Goal: Communication & Community: Share content

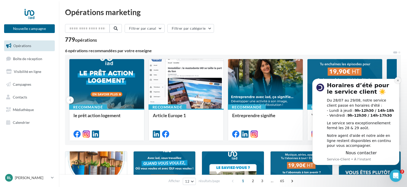
click at [398, 80] on icon "Dismiss notification" at bounding box center [398, 81] width 2 height 2
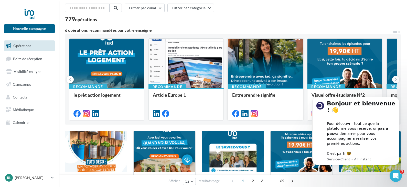
scroll to position [51, 0]
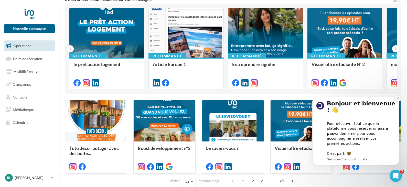
click at [397, 100] on icon "Dismiss notification" at bounding box center [398, 98] width 3 height 3
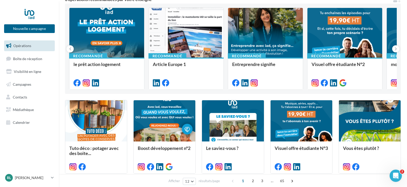
click at [396, 172] on div "Ouvrir le Messenger Intercom" at bounding box center [396, 176] width 17 height 17
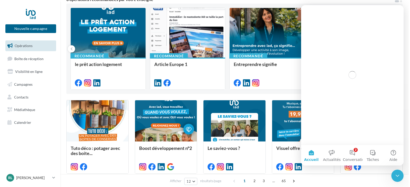
scroll to position [0, 0]
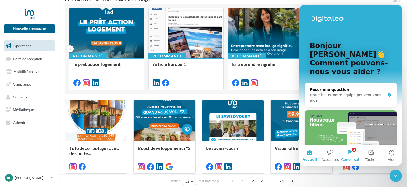
click at [356, 154] on button "2 Conversations" at bounding box center [351, 155] width 20 height 20
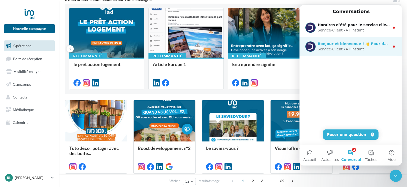
click at [336, 52] on div "Bonjour et bienvenue ! 👋 Pour découvrir tout ce que la plateforme vous réserve,…" at bounding box center [351, 46] width 102 height 19
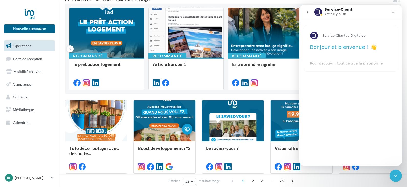
click at [308, 13] on icon "go back" at bounding box center [308, 12] width 4 height 4
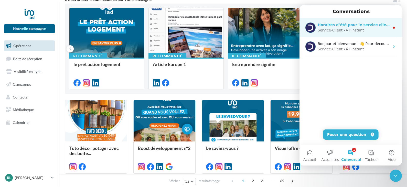
click at [346, 32] on div "• À l’instant" at bounding box center [354, 30] width 20 height 5
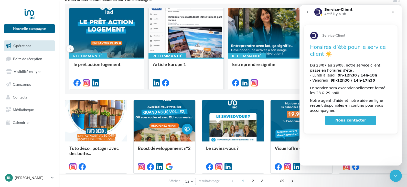
click at [185, 49] on div at bounding box center [186, 33] width 75 height 50
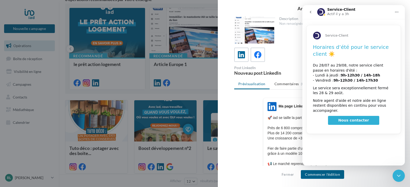
click at [312, 12] on button "go back" at bounding box center [311, 12] width 10 height 10
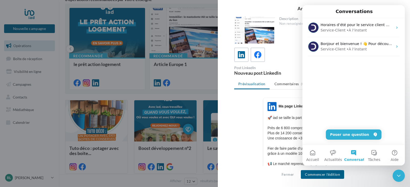
click at [352, 154] on button "Conversations" at bounding box center [353, 155] width 20 height 20
click at [314, 153] on button "Accueil" at bounding box center [312, 155] width 20 height 20
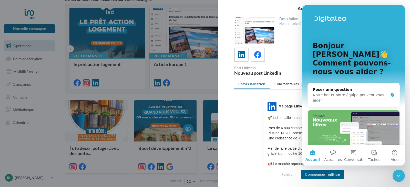
click at [399, 177] on icon "Fermer le Messenger Intercom" at bounding box center [399, 176] width 4 height 2
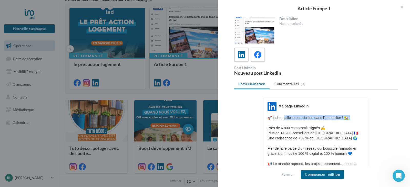
drag, startPoint x: 284, startPoint y: 117, endPoint x: 356, endPoint y: 118, distance: 72.0
click at [356, 118] on p "🚀 iad se taille la part du lion dans l’immobilier ! 🏡 ! Près de 6 800 compromis…" at bounding box center [315, 145] width 97 height 61
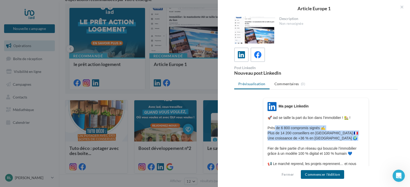
drag, startPoint x: 273, startPoint y: 128, endPoint x: 350, endPoint y: 140, distance: 77.2
click at [360, 144] on p "🚀 iad se taille la part du lion dans l’immobilier ! 🏡 ! Près de 6 800 compromis…" at bounding box center [315, 145] width 97 height 61
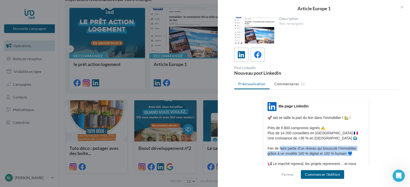
drag, startPoint x: 280, startPoint y: 147, endPoint x: 368, endPoint y: 154, distance: 88.4
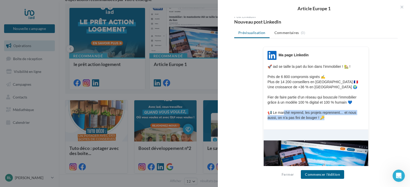
drag, startPoint x: 284, startPoint y: 112, endPoint x: 362, endPoint y: 120, distance: 78.5
click at [362, 120] on p "🚀 iad se taille la part du lion dans l’immobilier ! 🏡 ! Près de 6 800 compromis…" at bounding box center [315, 94] width 97 height 61
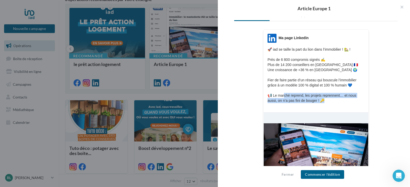
scroll to position [119, 0]
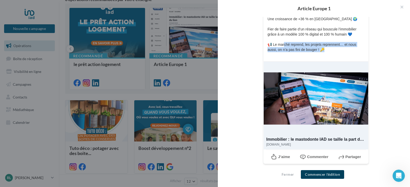
click at [327, 175] on button "Commencer l'édition" at bounding box center [322, 174] width 43 height 9
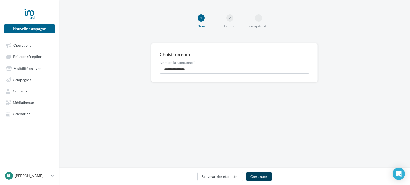
click at [258, 175] on button "Continuer" at bounding box center [258, 176] width 25 height 9
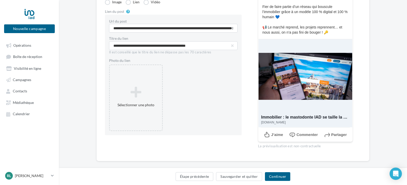
scroll to position [120, 0]
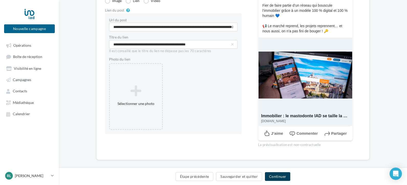
click at [282, 173] on button "Continuer" at bounding box center [277, 176] width 25 height 9
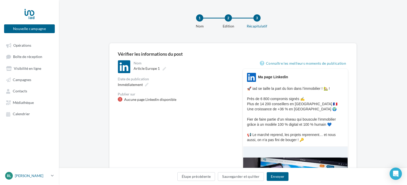
click at [51, 178] on icon at bounding box center [52, 175] width 3 height 4
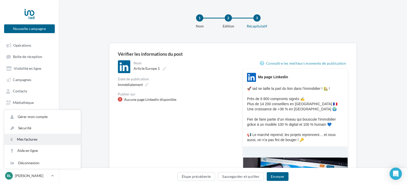
click at [29, 139] on link "Mes factures" at bounding box center [42, 138] width 76 height 11
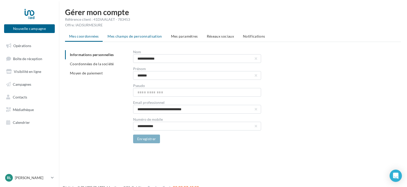
click at [139, 38] on span "Mes champs de personnalisation" at bounding box center [135, 36] width 55 height 4
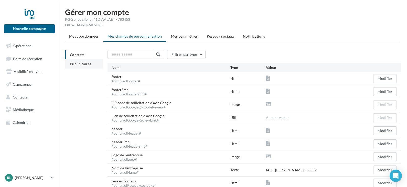
click at [79, 63] on span "Publicitaires" at bounding box center [81, 64] width 22 height 4
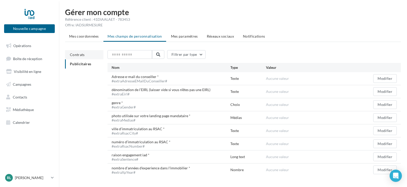
click at [77, 52] on li "Contrats" at bounding box center [84, 54] width 38 height 9
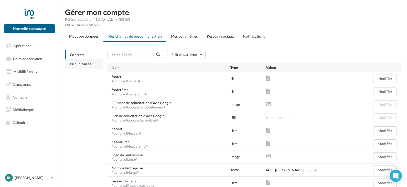
click at [89, 63] on span "Publicitaires" at bounding box center [81, 64] width 22 height 4
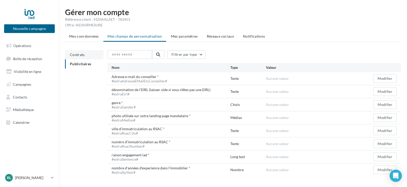
click at [83, 55] on span "Contrats" at bounding box center [77, 55] width 15 height 4
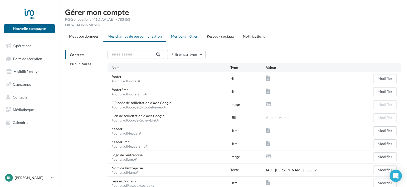
click at [176, 36] on span "Mes paramètres" at bounding box center [184, 36] width 27 height 4
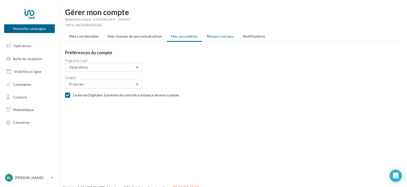
click at [214, 35] on span "Réseaux sociaux" at bounding box center [220, 36] width 27 height 4
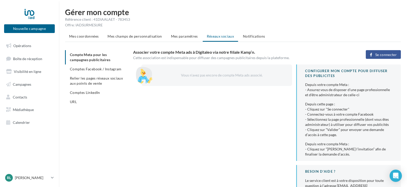
click at [382, 55] on span "Se connecter" at bounding box center [387, 55] width 22 height 4
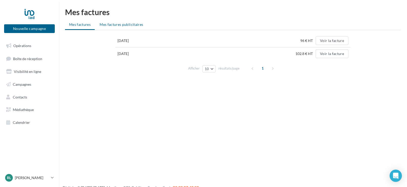
click at [114, 23] on span "Mes factures publicitaires" at bounding box center [122, 24] width 44 height 4
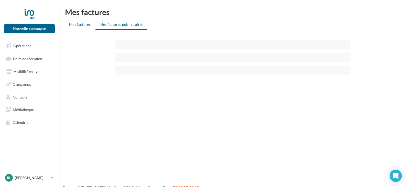
click at [82, 27] on li "Mes factures" at bounding box center [80, 24] width 30 height 9
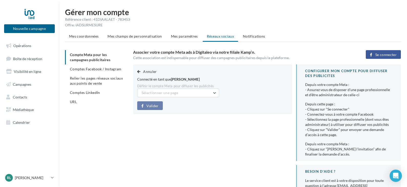
drag, startPoint x: 155, startPoint y: 86, endPoint x: 223, endPoint y: 85, distance: 67.9
click at [223, 85] on div "Définir le compte Meta pour diffuser les publicités" at bounding box center [212, 86] width 151 height 5
click at [228, 85] on div "Définir le compte Meta pour diffuser les publicités" at bounding box center [212, 86] width 151 height 5
click at [212, 95] on button "Sélectionner une page" at bounding box center [178, 93] width 82 height 9
click at [196, 106] on span "[PERSON_NAME] iad [GEOGRAPHIC_DATA] (Admin)" at bounding box center [170, 108] width 50 height 9
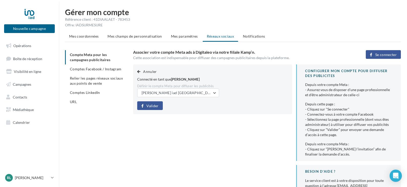
click at [147, 106] on span "Valider" at bounding box center [153, 106] width 12 height 4
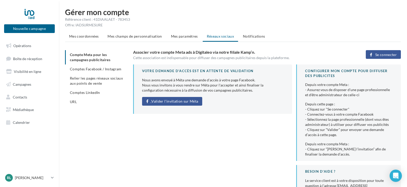
click at [176, 101] on span "Valider l'invitation sur Méta" at bounding box center [174, 101] width 47 height 4
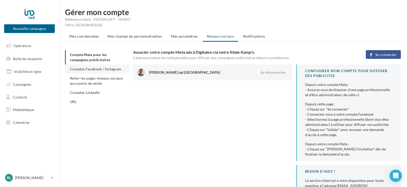
click at [94, 69] on span "Comptes Facebook / Instagram" at bounding box center [96, 69] width 52 height 4
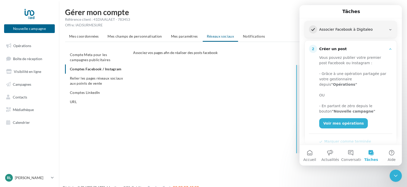
scroll to position [42, 0]
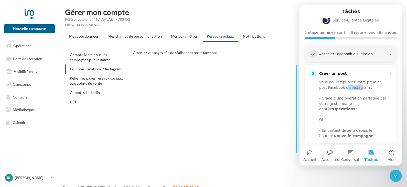
drag, startPoint x: 337, startPoint y: 88, endPoint x: 350, endPoint y: 88, distance: 12.6
click at [350, 88] on div "Vous pouvez publier votre premier post Facebook ou Instagram :" at bounding box center [353, 85] width 69 height 11
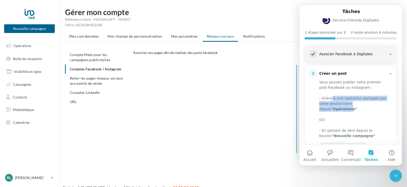
drag, startPoint x: 335, startPoint y: 100, endPoint x: 379, endPoint y: 104, distance: 44.5
click at [379, 104] on div "- Grâce à une opération partagée par votre gestionnaire depuis "Opérations"" at bounding box center [353, 104] width 69 height 16
click at [343, 112] on div "Intercom Messenger" at bounding box center [353, 114] width 69 height 5
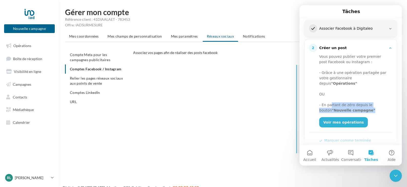
drag, startPoint x: 330, startPoint y: 99, endPoint x: 382, endPoint y: 106, distance: 52.5
click at [382, 106] on div "- En partant de zéro depuis le bouton "Nouvelle campagne"" at bounding box center [353, 107] width 69 height 11
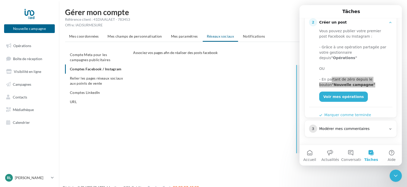
click at [398, 177] on icon "Fermer le Messenger Intercom" at bounding box center [396, 176] width 6 height 6
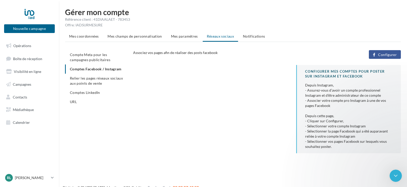
scroll to position [0, 0]
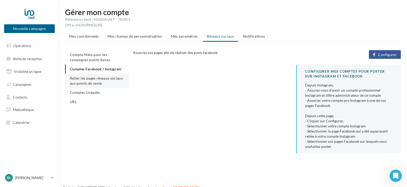
click at [98, 79] on span "Relier les pages réseaux sociaux aux points de vente" at bounding box center [96, 80] width 53 height 9
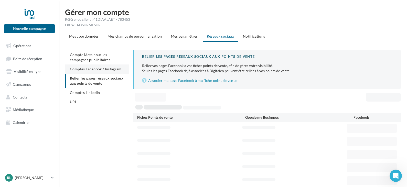
click at [107, 72] on li "Comptes Facebook / Instagram" at bounding box center [97, 69] width 64 height 9
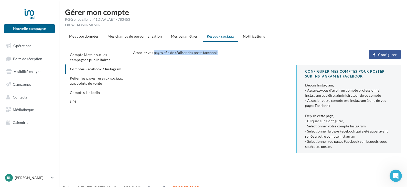
drag, startPoint x: 153, startPoint y: 54, endPoint x: 220, endPoint y: 54, distance: 66.6
click at [220, 54] on div "Associez vos pages afin de réaliser des posts facebook" at bounding box center [223, 52] width 181 height 5
drag, startPoint x: 318, startPoint y: 77, endPoint x: 354, endPoint y: 77, distance: 35.4
click at [354, 77] on div "CONFIGURER MES COMPTES POUR POSTER sur instagram et facebook" at bounding box center [349, 73] width 88 height 9
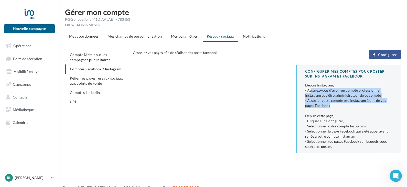
drag, startPoint x: 312, startPoint y: 91, endPoint x: 360, endPoint y: 105, distance: 50.0
click at [360, 105] on div "Depuis Instagram, - Assurez-vous d’avoir un compte professionnel Instagram et d…" at bounding box center [349, 116] width 88 height 67
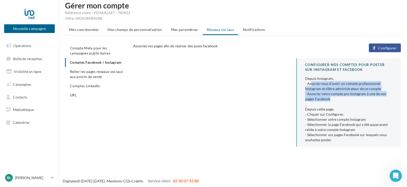
scroll to position [8, 0]
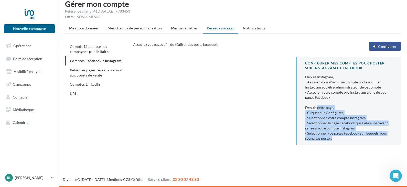
drag, startPoint x: 317, startPoint y: 109, endPoint x: 387, endPoint y: 139, distance: 75.8
click at [387, 139] on div "Depuis Instagram, - Assurez-vous d’avoir un compte professionnel Instagram et d…" at bounding box center [349, 108] width 88 height 67
click at [317, 130] on div "Depuis Instagram, - Assurez-vous d’avoir un compte professionnel Instagram et d…" at bounding box center [349, 108] width 88 height 67
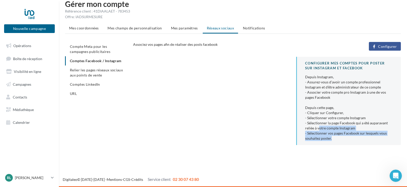
drag, startPoint x: 331, startPoint y: 129, endPoint x: 368, endPoint y: 145, distance: 40.3
click at [368, 145] on div "CONFIGURER MES COMPTES POUR POSTER sur instagram et facebook Depuis Instagram, …" at bounding box center [348, 101] width 105 height 88
click at [383, 45] on span "Configurer" at bounding box center [387, 47] width 19 height 4
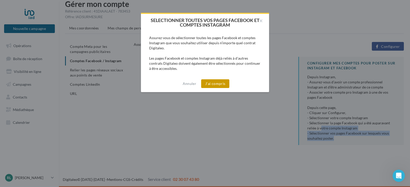
click at [219, 82] on button "J'ai compris" at bounding box center [215, 83] width 28 height 9
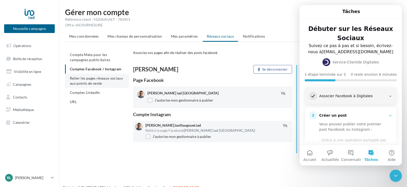
click at [100, 80] on span "Relier les pages réseaux sociaux aux points de vente" at bounding box center [96, 80] width 53 height 9
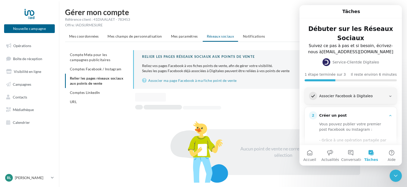
click at [395, 175] on icon "Fermer le Messenger Intercom" at bounding box center [396, 176] width 6 height 6
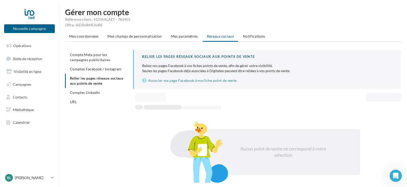
drag, startPoint x: 161, startPoint y: 68, endPoint x: 276, endPoint y: 66, distance: 115.5
click at [276, 66] on div "Reliez vos pages Facebook à vos fiches points de vente, afin de gérer votre vis…" at bounding box center [267, 65] width 251 height 5
drag, startPoint x: 150, startPoint y: 71, endPoint x: 287, endPoint y: 72, distance: 136.5
click at [287, 72] on p "Reliez vos pages Facebook à vos fiches points de vente, afin de gérer votre vis…" at bounding box center [267, 68] width 251 height 10
click at [288, 72] on p "Reliez vos pages Facebook à vos fiches points de vente, afin de gérer votre vis…" at bounding box center [267, 68] width 251 height 10
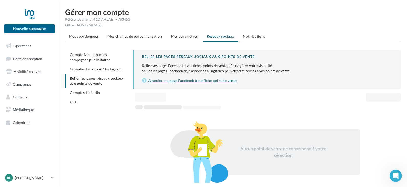
click at [199, 80] on link "Associer ma page Facebook à ma fiche point de vente" at bounding box center [267, 81] width 251 height 6
click at [89, 94] on span "Comptes LinkedIn" at bounding box center [85, 92] width 30 height 4
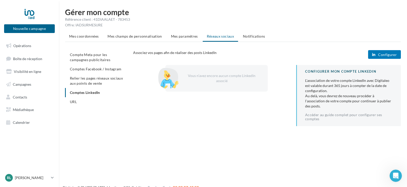
click at [385, 53] on span "Configurer" at bounding box center [387, 55] width 19 height 4
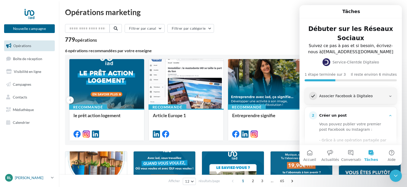
click at [33, 176] on p "[PERSON_NAME]" at bounding box center [32, 177] width 34 height 5
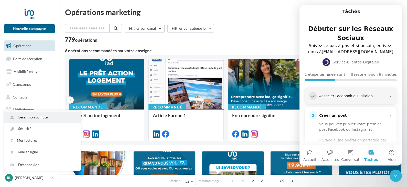
click at [26, 115] on link "Gérer mon compte" at bounding box center [42, 118] width 76 height 12
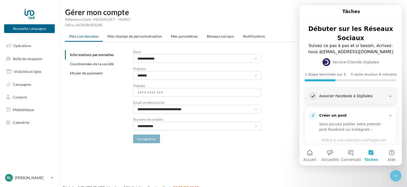
click at [396, 177] on icon "Fermer le Messenger Intercom" at bounding box center [396, 176] width 4 height 2
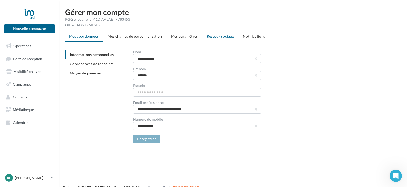
click at [212, 37] on span "Réseaux sociaux" at bounding box center [220, 36] width 27 height 4
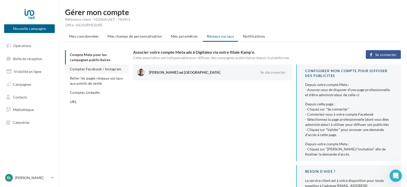
click at [107, 68] on span "Comptes Facebook / Instagram" at bounding box center [96, 69] width 52 height 4
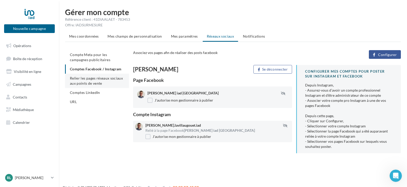
click at [99, 79] on span "Relier les pages réseaux sociaux aux points de vente" at bounding box center [96, 80] width 53 height 9
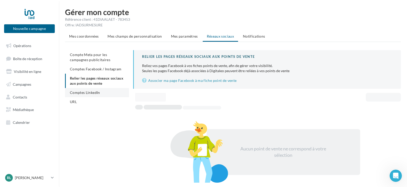
click at [89, 93] on span "Comptes LinkedIn" at bounding box center [85, 92] width 30 height 4
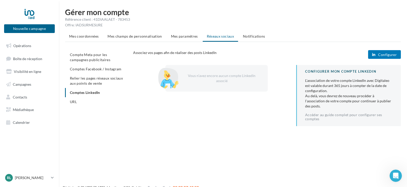
click at [382, 57] on button "Configurer" at bounding box center [384, 54] width 33 height 9
drag, startPoint x: 24, startPoint y: 47, endPoint x: 234, endPoint y: 121, distance: 222.5
click at [234, 121] on div "Vous n’avez encore aucun compte LinkedIn associé CONFIGURER MON COMPTE LINKEDIN…" at bounding box center [269, 97] width 272 height 65
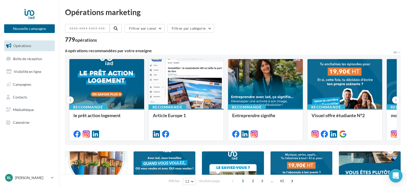
click at [393, 174] on div "Open Intercom Messenger" at bounding box center [396, 176] width 14 height 14
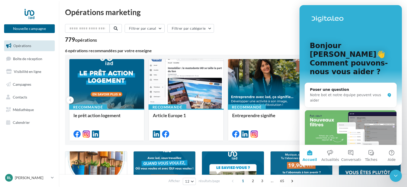
click at [397, 175] on icon "Fermer le Messenger Intercom" at bounding box center [396, 176] width 6 height 6
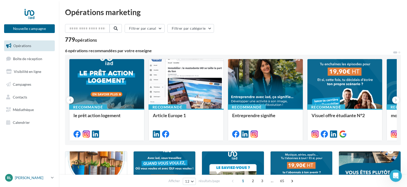
click at [33, 176] on p "[PERSON_NAME]" at bounding box center [32, 177] width 34 height 5
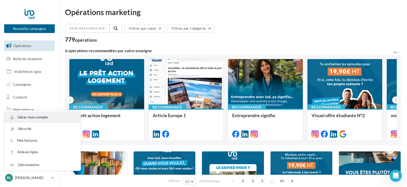
click at [36, 118] on link "Gérer mon compte" at bounding box center [42, 118] width 76 height 12
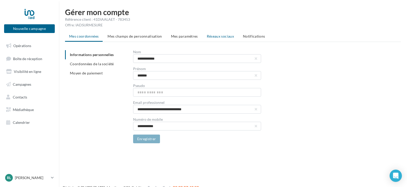
click at [213, 34] on span "Réseaux sociaux" at bounding box center [220, 36] width 27 height 4
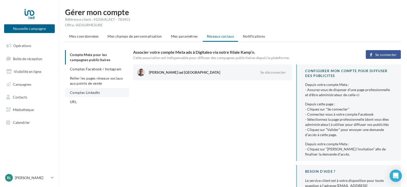
click at [92, 93] on span "Comptes LinkedIn" at bounding box center [85, 92] width 30 height 4
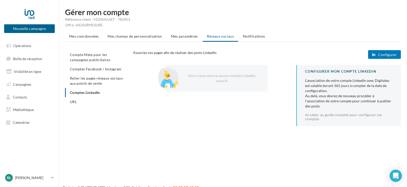
click at [381, 56] on span "Configurer" at bounding box center [387, 55] width 19 height 4
drag, startPoint x: 325, startPoint y: 82, endPoint x: 369, endPoint y: 107, distance: 51.0
click at [369, 107] on div "L'association de votre compte LinkedIn avec Digitaleo est valable durant 365 jo…" at bounding box center [349, 93] width 88 height 31
click at [382, 56] on span "Configurer" at bounding box center [387, 55] width 19 height 4
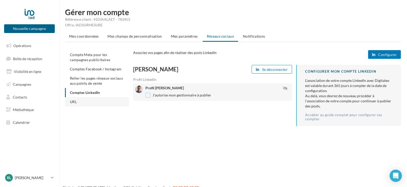
click at [73, 103] on span "URL" at bounding box center [73, 102] width 7 height 4
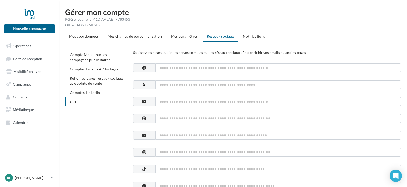
drag, startPoint x: 142, startPoint y: 54, endPoint x: 313, endPoint y: 52, distance: 170.3
click at [313, 52] on div "Saisissez les pages publiques de vos comptes sur les réseaux sociaux afin d'enr…" at bounding box center [267, 52] width 268 height 5
click at [207, 52] on span "Saisissez les pages publiques de vos comptes sur les réseaux sociaux afin d'enr…" at bounding box center [219, 52] width 173 height 4
drag, startPoint x: 207, startPoint y: 52, endPoint x: 304, endPoint y: 53, distance: 96.8
click at [304, 53] on div "Saisissez les pages publiques de vos comptes sur les réseaux sociaux afin d'enr…" at bounding box center [267, 52] width 268 height 5
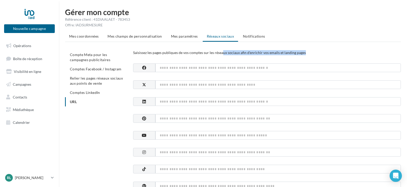
click at [330, 53] on div "Saisissez les pages publiques de vos comptes sur les réseaux sociaux afin d'enr…" at bounding box center [267, 52] width 268 height 5
click at [168, 67] on input at bounding box center [278, 68] width 246 height 9
paste input "**********"
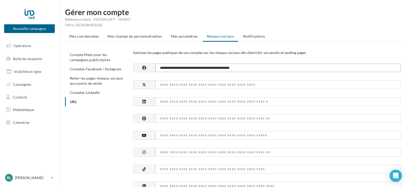
type input "**********"
click at [228, 136] on input at bounding box center [278, 135] width 246 height 9
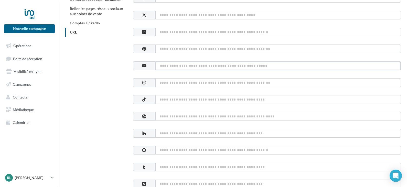
scroll to position [77, 0]
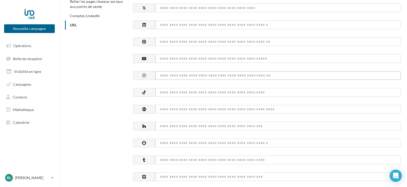
click at [213, 76] on input at bounding box center [278, 75] width 246 height 9
click at [162, 76] on input at bounding box center [278, 75] width 246 height 9
paste input "**********"
type input "**********"
click at [188, 111] on input at bounding box center [278, 109] width 246 height 9
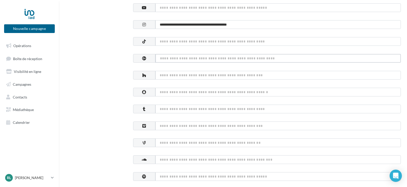
scroll to position [128, 0]
click at [238, 73] on input at bounding box center [278, 75] width 246 height 9
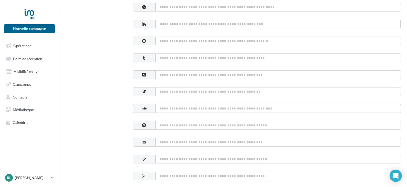
scroll to position [179, 0]
click at [245, 59] on input at bounding box center [278, 57] width 246 height 9
click at [243, 75] on input at bounding box center [278, 74] width 246 height 9
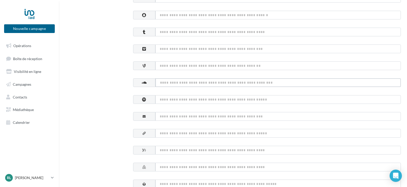
click at [256, 83] on input at bounding box center [278, 82] width 246 height 9
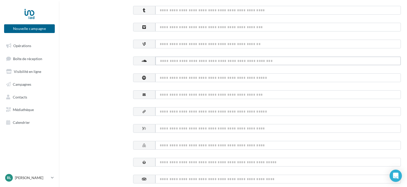
scroll to position [256, 0]
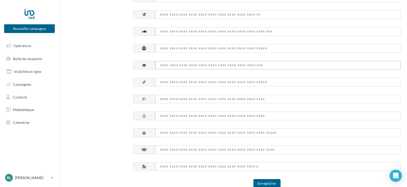
click at [241, 66] on input at bounding box center [278, 65] width 246 height 9
click at [180, 68] on input at bounding box center [278, 65] width 246 height 9
type input "**********"
click at [197, 84] on input at bounding box center [278, 82] width 246 height 9
paste input "**********"
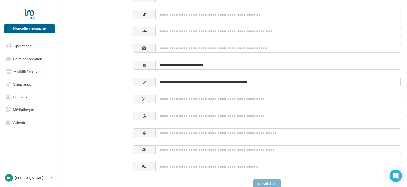
type input "**********"
click at [222, 100] on input at bounding box center [278, 99] width 246 height 9
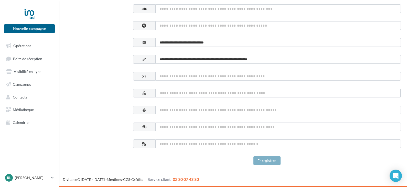
click at [244, 94] on input at bounding box center [278, 93] width 246 height 9
click at [247, 111] on input at bounding box center [278, 110] width 246 height 9
click at [259, 131] on input at bounding box center [278, 127] width 246 height 9
click at [249, 146] on input at bounding box center [278, 144] width 246 height 9
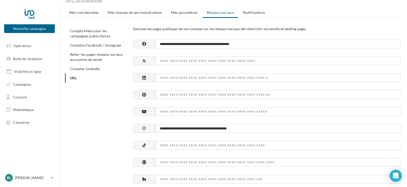
scroll to position [0, 0]
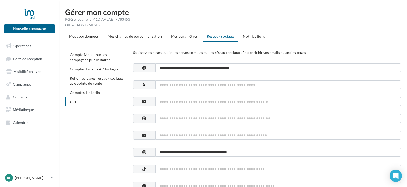
drag, startPoint x: 145, startPoint y: 53, endPoint x: 322, endPoint y: 53, distance: 176.7
click at [322, 53] on div "Saisissez les pages publiques de vos comptes sur les réseaux sociaux afin d'enr…" at bounding box center [267, 52] width 268 height 5
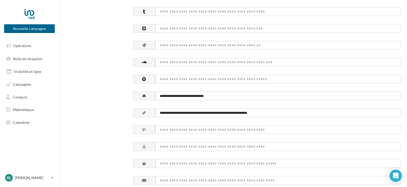
scroll to position [231, 0]
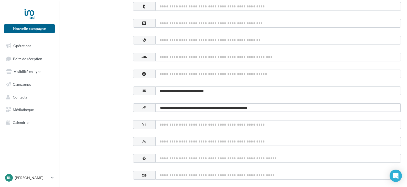
click at [199, 110] on input "**********" at bounding box center [278, 107] width 246 height 9
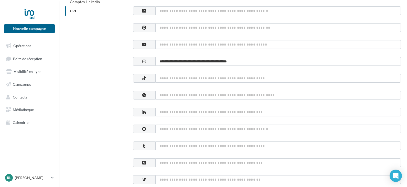
scroll to position [48, 0]
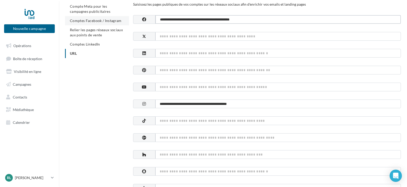
drag, startPoint x: 260, startPoint y: 22, endPoint x: 121, endPoint y: 22, distance: 139.1
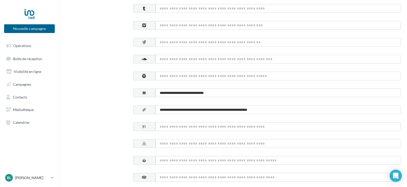
scroll to position [279, 0]
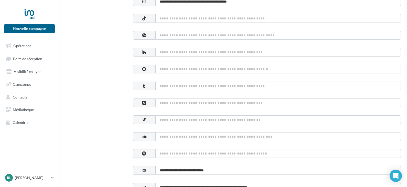
scroll to position [74, 0]
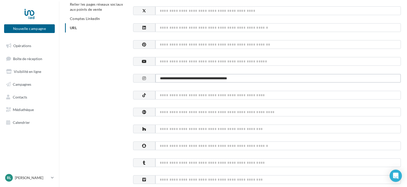
drag, startPoint x: 199, startPoint y: 80, endPoint x: 90, endPoint y: 80, distance: 109.4
click at [90, 80] on div "**********" at bounding box center [235, 173] width 340 height 394
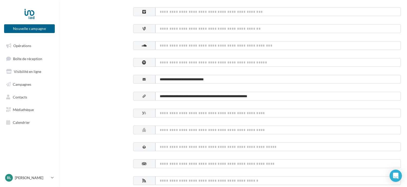
scroll to position [279, 0]
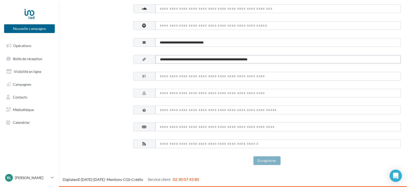
drag, startPoint x: 270, startPoint y: 60, endPoint x: 129, endPoint y: 60, distance: 141.4
drag, startPoint x: 274, startPoint y: 136, endPoint x: 226, endPoint y: 66, distance: 84.9
drag, startPoint x: 204, startPoint y: 44, endPoint x: 135, endPoint y: 44, distance: 68.9
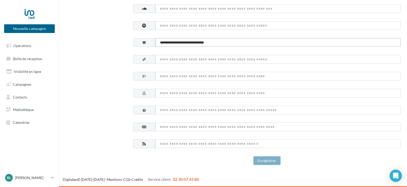
click at [135, 44] on div "**********" at bounding box center [267, 42] width 268 height 9
click at [181, 43] on input at bounding box center [278, 42] width 246 height 9
click at [180, 56] on input at bounding box center [278, 59] width 246 height 9
paste input "**********"
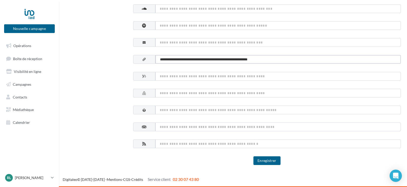
type input "**********"
click at [218, 78] on input at bounding box center [278, 76] width 246 height 9
drag, startPoint x: 191, startPoint y: 41, endPoint x: 195, endPoint y: 41, distance: 4.4
click at [190, 41] on input at bounding box center [278, 42] width 246 height 9
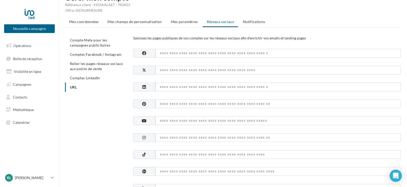
scroll to position [0, 0]
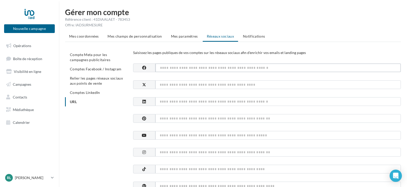
click at [183, 68] on input at bounding box center [278, 68] width 246 height 9
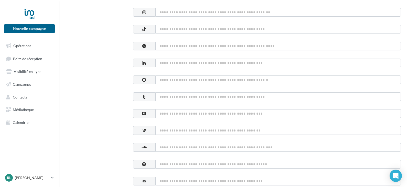
scroll to position [77, 0]
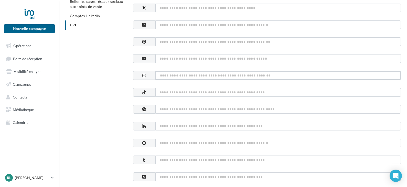
click at [164, 75] on input at bounding box center [278, 75] width 246 height 9
paste input "**********"
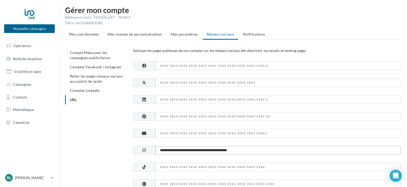
scroll to position [0, 0]
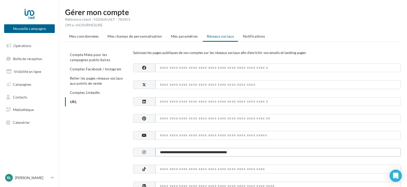
type input "**********"
click at [174, 67] on input at bounding box center [278, 68] width 246 height 9
click at [187, 101] on input at bounding box center [278, 101] width 246 height 9
paste input "**********"
type input "**********"
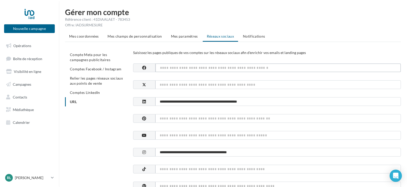
click at [242, 69] on input at bounding box center [278, 68] width 246 height 9
paste input "**********"
type input "**********"
click at [223, 81] on input at bounding box center [278, 84] width 246 height 9
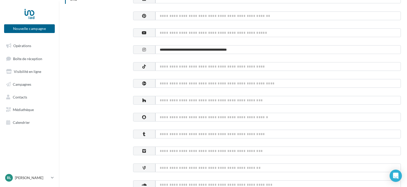
scroll to position [279, 0]
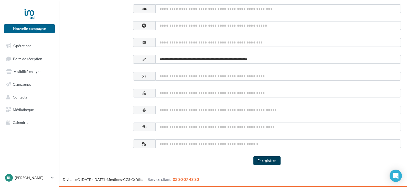
click at [269, 163] on button "Enregistrer" at bounding box center [267, 161] width 27 height 9
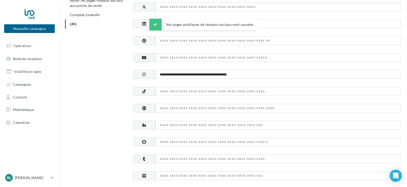
scroll to position [0, 0]
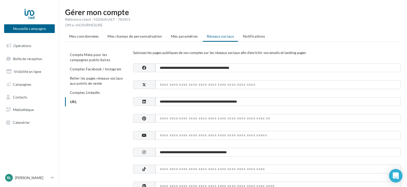
click at [393, 181] on div "Open Intercom Messenger" at bounding box center [396, 176] width 14 height 14
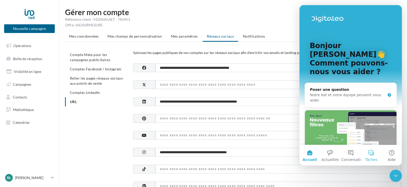
click at [369, 154] on button "Tâches" at bounding box center [371, 155] width 20 height 20
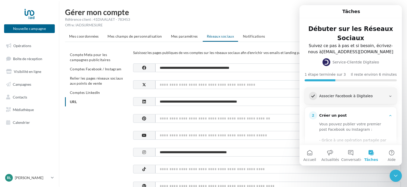
scroll to position [26, 0]
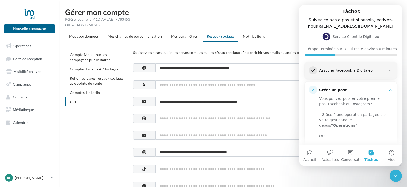
click at [389, 69] on icon "Intercom Messenger" at bounding box center [391, 71] width 4 height 4
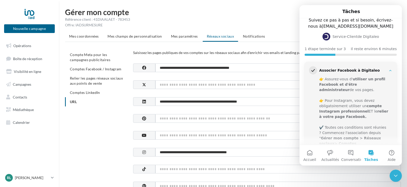
click at [389, 69] on icon "Intercom Messenger" at bounding box center [391, 71] width 4 height 4
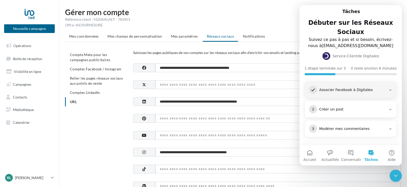
scroll to position [6, 0]
click at [389, 109] on icon "Intercom Messenger" at bounding box center [391, 110] width 4 height 4
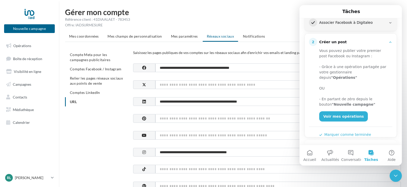
scroll to position [93, 0]
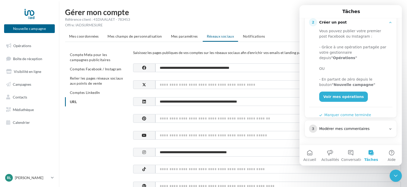
click at [365, 130] on div "Modérer mes commentaires" at bounding box center [352, 129] width 67 height 5
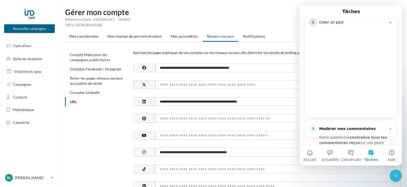
scroll to position [82, 0]
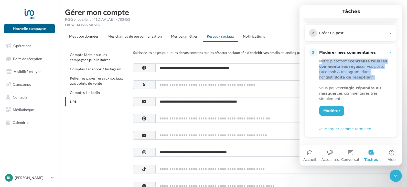
drag, startPoint x: 322, startPoint y: 61, endPoint x: 378, endPoint y: 76, distance: 58.0
click at [378, 76] on div "Notre plateforme centralise tous les commentaires reçus sur vos posts Facebook …" at bounding box center [353, 70] width 69 height 22
drag, startPoint x: 328, startPoint y: 87, endPoint x: 368, endPoint y: 101, distance: 42.4
click at [368, 101] on div "Vous pouvez réagir, répondre ou masquer ces commentaires très simplement." at bounding box center [353, 94] width 69 height 16
click at [369, 99] on div "Vous pouvez réagir, répondre ou masquer ces commentaires très simplement." at bounding box center [353, 94] width 69 height 16
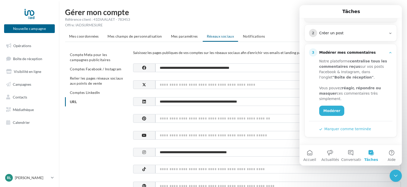
click at [389, 56] on div "3 Modérer mes commentaires" at bounding box center [351, 52] width 84 height 8
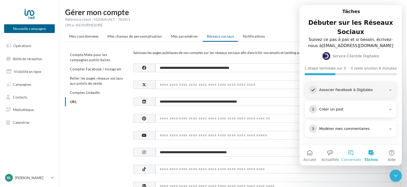
scroll to position [6, 0]
click at [311, 155] on button "Accueil" at bounding box center [310, 155] width 20 height 20
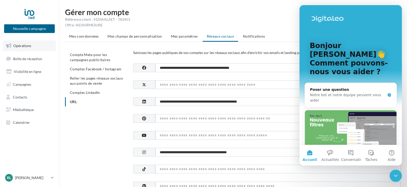
click at [25, 46] on span "Opérations" at bounding box center [22, 46] width 18 height 4
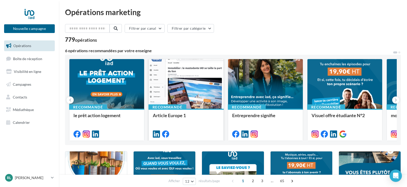
click at [176, 105] on div "Recommandé" at bounding box center [168, 108] width 38 height 6
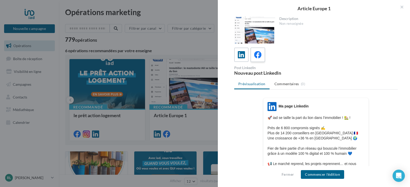
click at [257, 58] on icon at bounding box center [257, 54] width 7 height 7
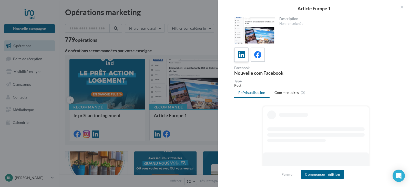
click at [240, 54] on icon at bounding box center [241, 54] width 7 height 7
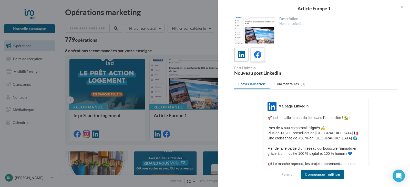
click at [255, 59] on span at bounding box center [257, 55] width 7 height 8
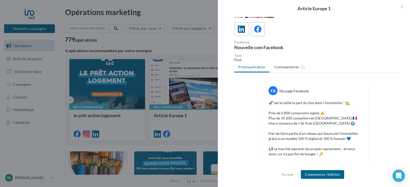
scroll to position [77, 0]
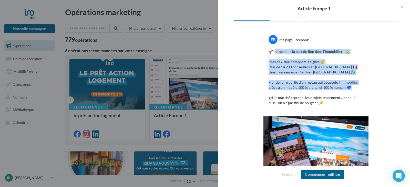
drag, startPoint x: 275, startPoint y: 52, endPoint x: 371, endPoint y: 94, distance: 105.0
click at [371, 94] on div "FB Ma page Facebook 🚀 iad se taille la part du lion dans l’immobilier ! 🏡 Près …" at bounding box center [315, 121] width 163 height 182
click at [278, 67] on p "🚀 iad se taille la part du lion dans l’immobilier ! 🏡 Près de 6 800 compromis s…" at bounding box center [315, 79] width 95 height 61
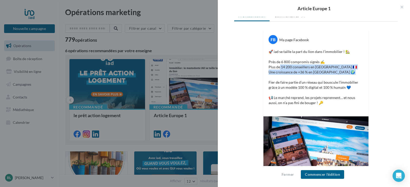
drag, startPoint x: 278, startPoint y: 67, endPoint x: 343, endPoint y: 73, distance: 65.3
click at [343, 73] on p "🚀 iad se taille la part du lion dans l’immobilier ! 🏡 Près de 6 800 compromis s…" at bounding box center [315, 79] width 95 height 61
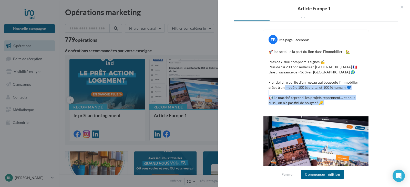
drag, startPoint x: 282, startPoint y: 89, endPoint x: 375, endPoint y: 106, distance: 94.0
click at [375, 106] on div "FB Ma page Facebook 🚀 iad se taille la part du lion dans l’immobilier ! 🏡 Près …" at bounding box center [315, 121] width 163 height 182
click at [362, 101] on div "🚀 iad se taille la part du lion dans l’immobilier ! 🏡 Près de 6 800 compromis s…" at bounding box center [315, 81] width 103 height 67
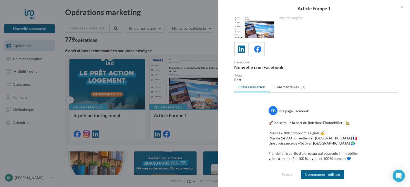
scroll to position [0, 0]
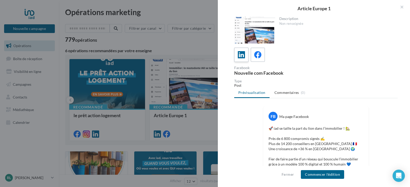
click at [239, 55] on icon at bounding box center [241, 54] width 7 height 7
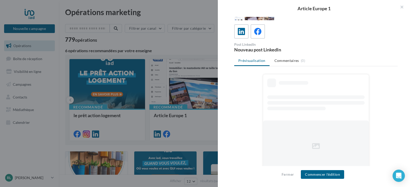
scroll to position [43, 0]
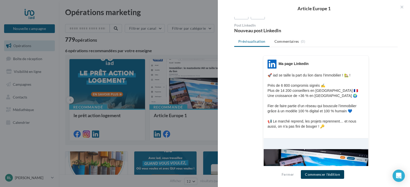
click at [326, 175] on button "Commencer l'édition" at bounding box center [322, 174] width 43 height 9
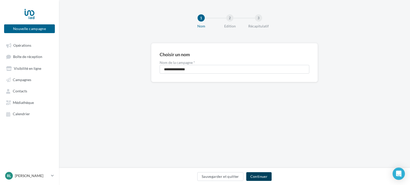
click at [260, 174] on button "Continuer" at bounding box center [258, 176] width 25 height 9
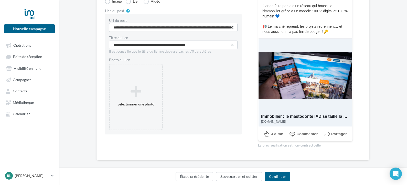
scroll to position [120, 0]
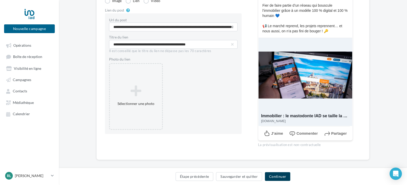
click at [277, 175] on button "Continuer" at bounding box center [277, 176] width 25 height 9
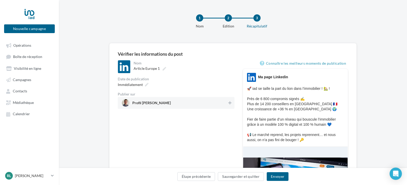
click at [214, 103] on span "Profil [PERSON_NAME]" at bounding box center [175, 103] width 106 height 8
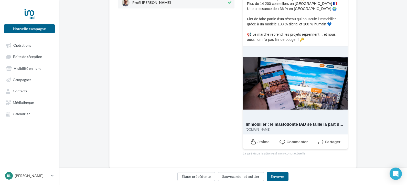
scroll to position [114, 0]
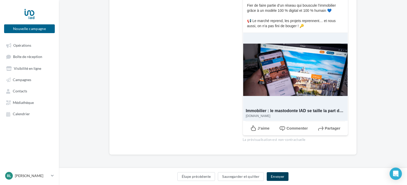
click at [283, 175] on button "Envoyer" at bounding box center [278, 176] width 22 height 9
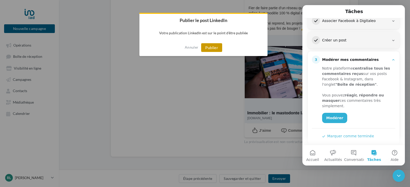
scroll to position [82, 0]
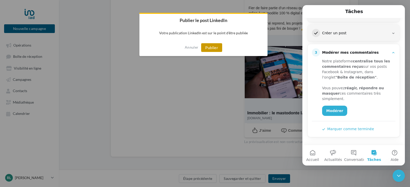
click at [212, 47] on button "Publier" at bounding box center [211, 47] width 21 height 9
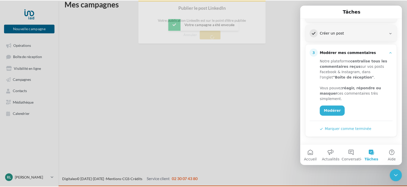
scroll to position [8, 0]
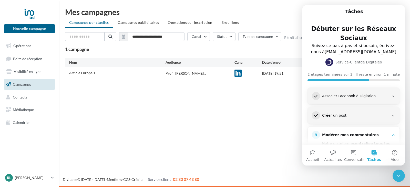
click at [375, 155] on button "Tâches" at bounding box center [374, 155] width 20 height 20
click at [26, 47] on span "Opérations" at bounding box center [22, 46] width 18 height 4
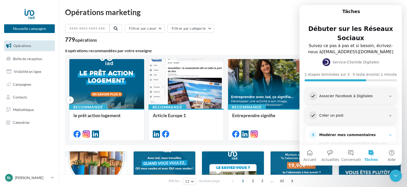
click at [396, 175] on icon "Fermer le Messenger Intercom" at bounding box center [396, 176] width 6 height 6
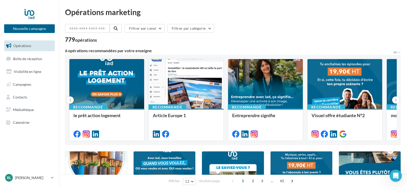
drag, startPoint x: 395, startPoint y: 51, endPoint x: 401, endPoint y: 51, distance: 6.4
click at [397, 100] on icon at bounding box center [396, 100] width 2 height 5
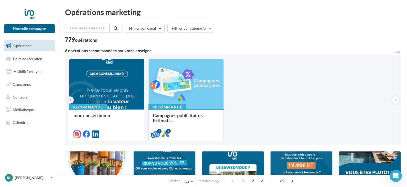
click at [69, 100] on icon at bounding box center [70, 100] width 2 height 5
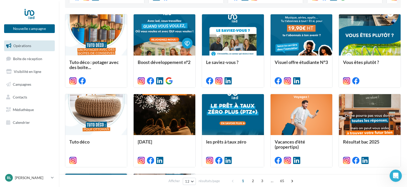
scroll to position [9, 0]
